Goal: Task Accomplishment & Management: Manage account settings

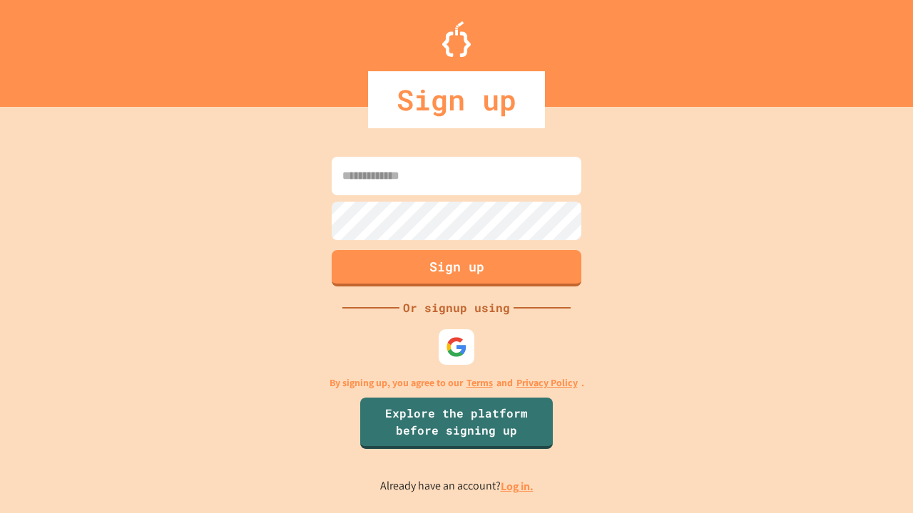
click at [518, 486] on link "Log in." at bounding box center [517, 486] width 33 height 15
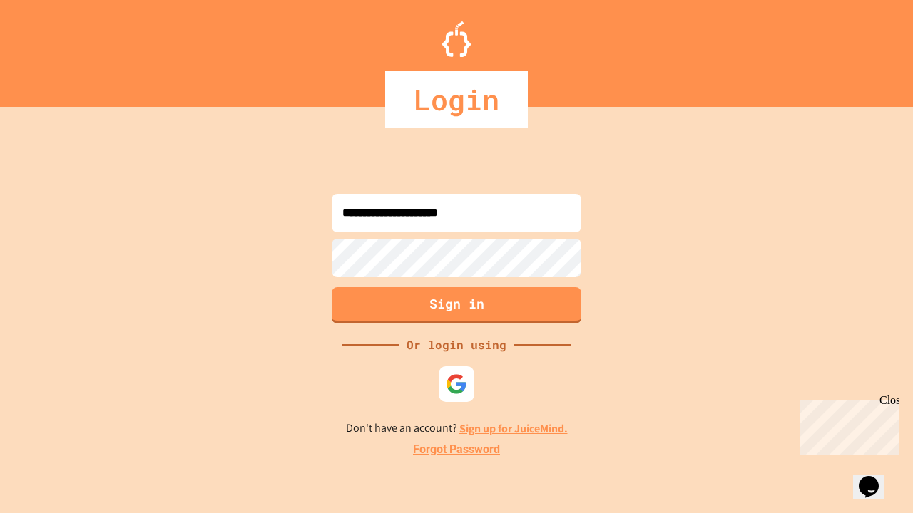
type input "**********"
